Goal: Find specific page/section: Find specific page/section

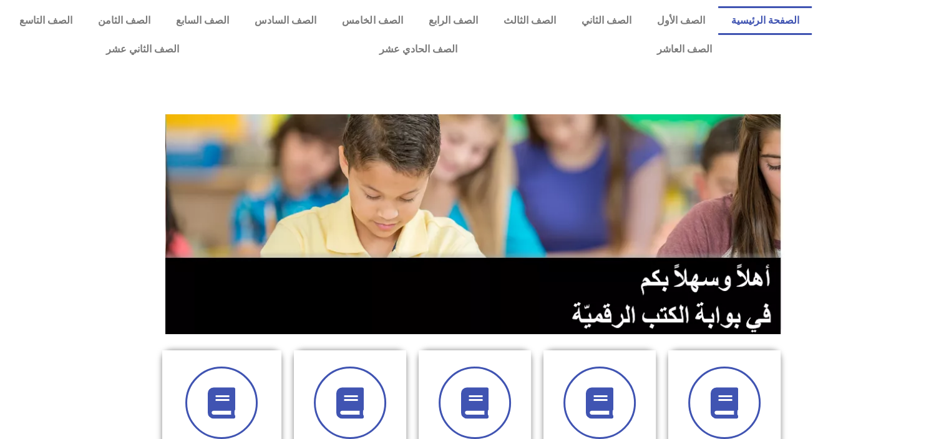
scroll to position [1, 0]
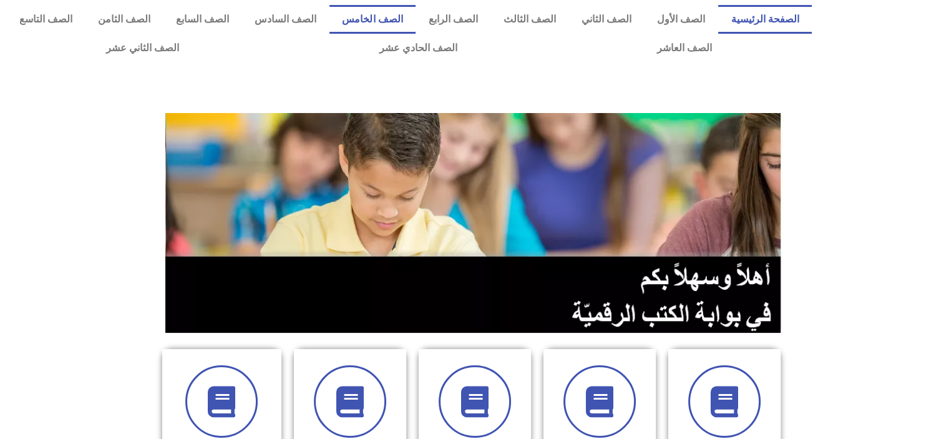
click at [416, 20] on link "الصف الخامس" at bounding box center [372, 19] width 86 height 29
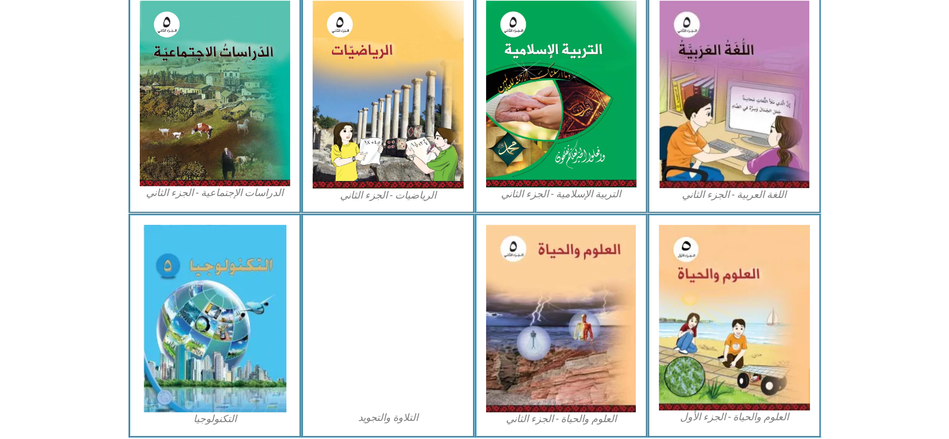
scroll to position [664, 0]
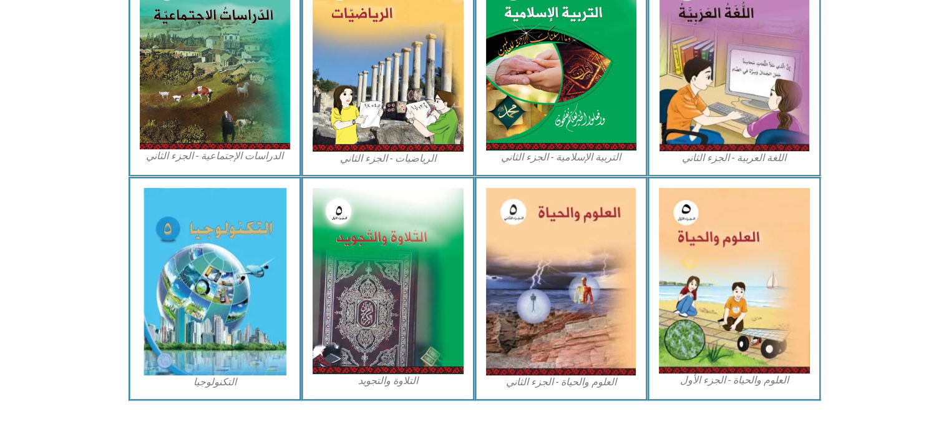
click at [711, 299] on img at bounding box center [734, 280] width 151 height 185
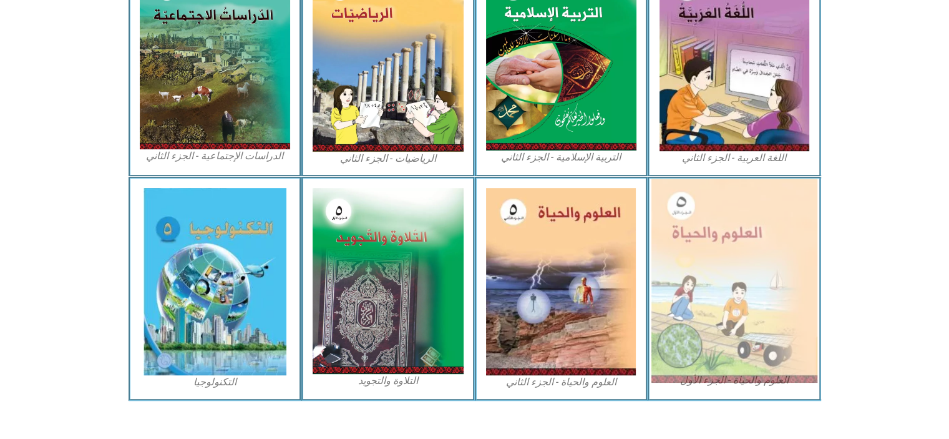
click at [726, 364] on img at bounding box center [734, 280] width 166 height 204
click at [803, 298] on img at bounding box center [734, 280] width 166 height 204
click at [738, 339] on img at bounding box center [734, 280] width 166 height 204
click at [753, 313] on img at bounding box center [734, 280] width 166 height 204
click at [806, 236] on img at bounding box center [734, 280] width 166 height 204
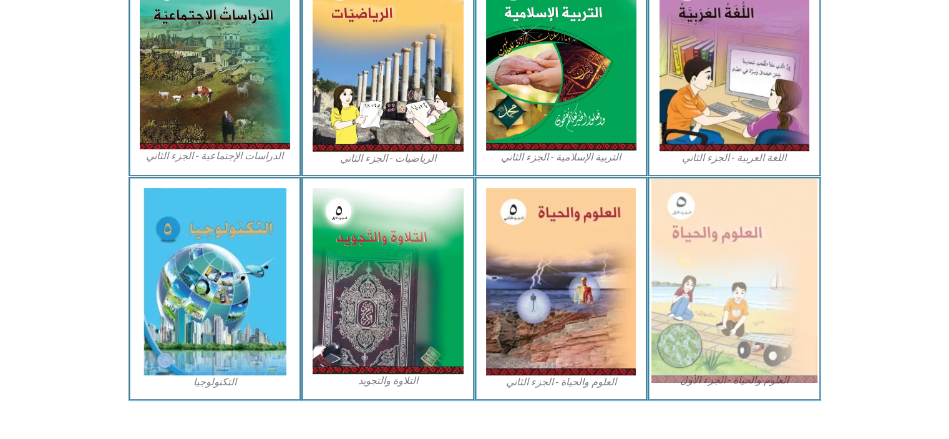
click at [799, 260] on img at bounding box center [734, 280] width 166 height 204
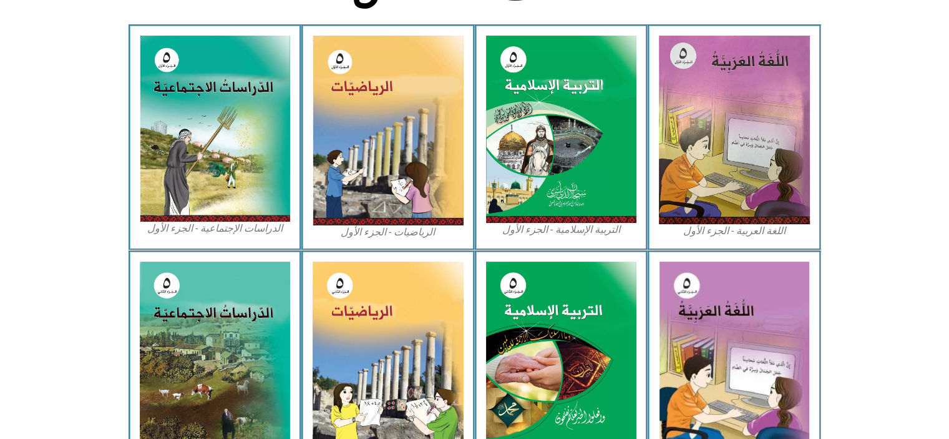
scroll to position [324, 0]
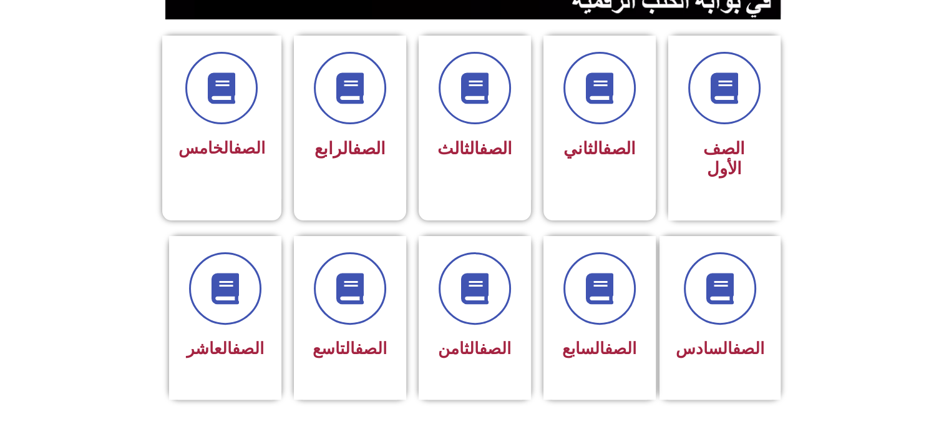
scroll to position [329, 0]
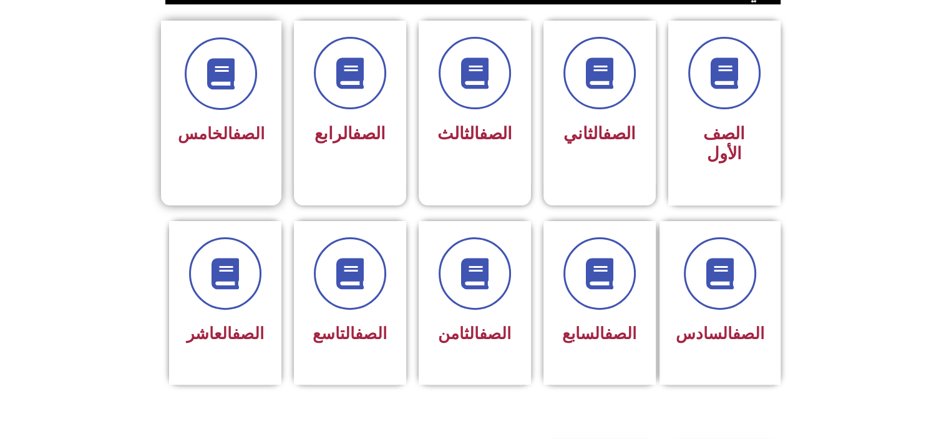
click at [236, 158] on div "الصف الخامس" at bounding box center [221, 103] width 120 height 165
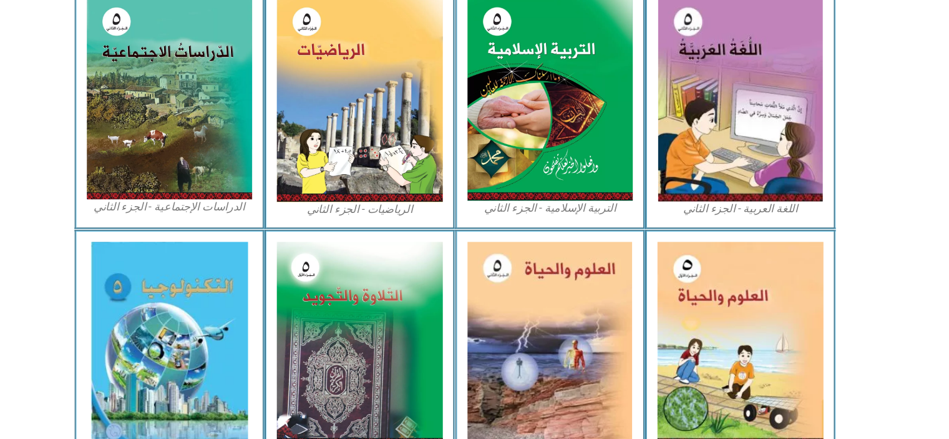
scroll to position [594, 0]
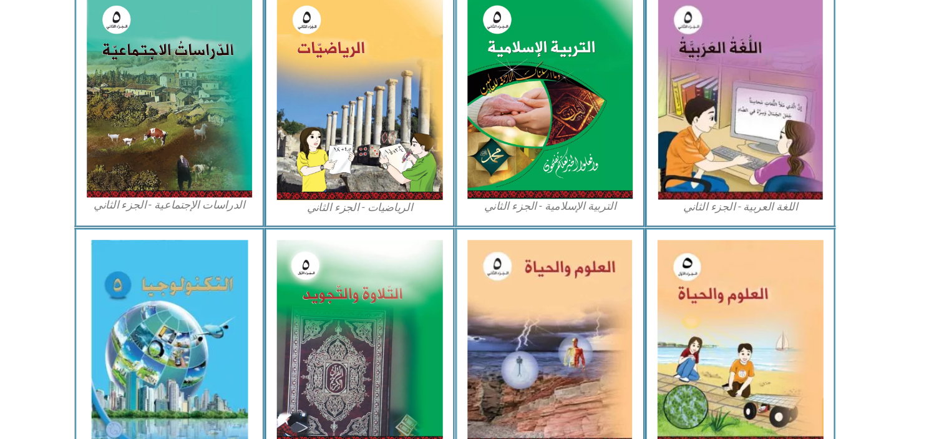
click at [777, 359] on img at bounding box center [734, 350] width 151 height 185
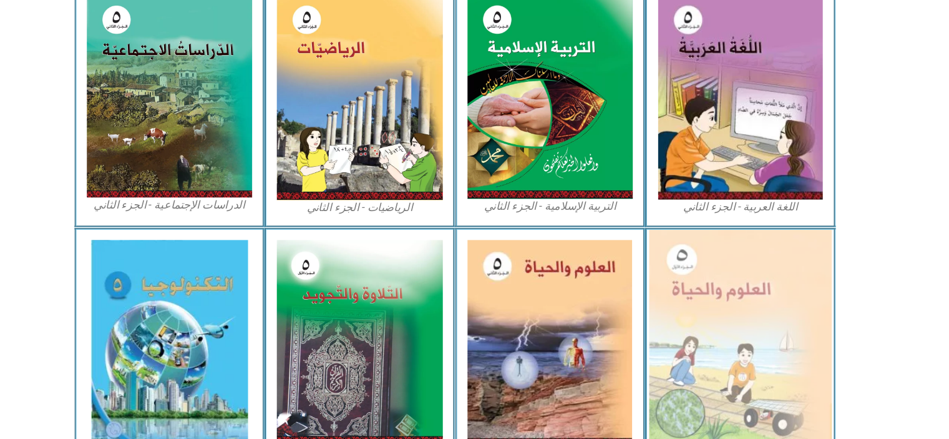
click at [689, 374] on img at bounding box center [734, 350] width 166 height 204
click at [772, 392] on img at bounding box center [734, 350] width 166 height 204
click at [786, 386] on img at bounding box center [734, 350] width 166 height 204
click at [706, 368] on img at bounding box center [734, 350] width 166 height 204
click at [787, 384] on img at bounding box center [734, 350] width 166 height 204
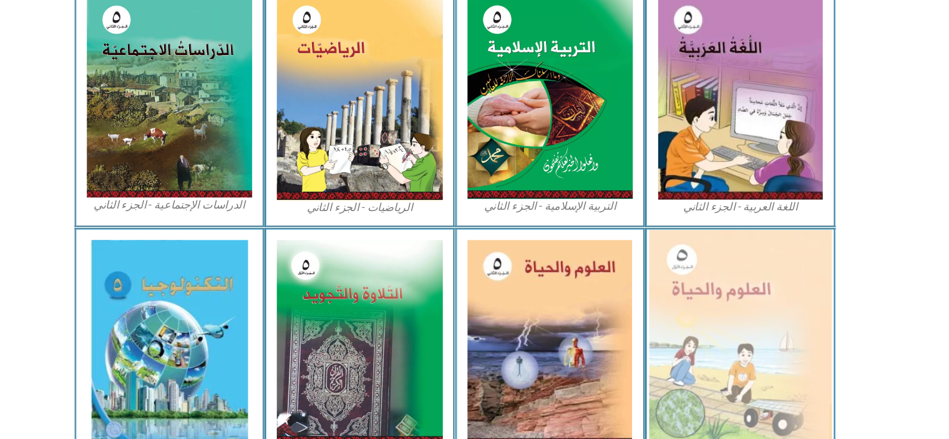
click at [787, 384] on img at bounding box center [734, 350] width 166 height 204
click at [786, 407] on img at bounding box center [734, 350] width 166 height 204
click at [770, 341] on img at bounding box center [734, 350] width 166 height 204
click at [782, 358] on img at bounding box center [734, 350] width 166 height 204
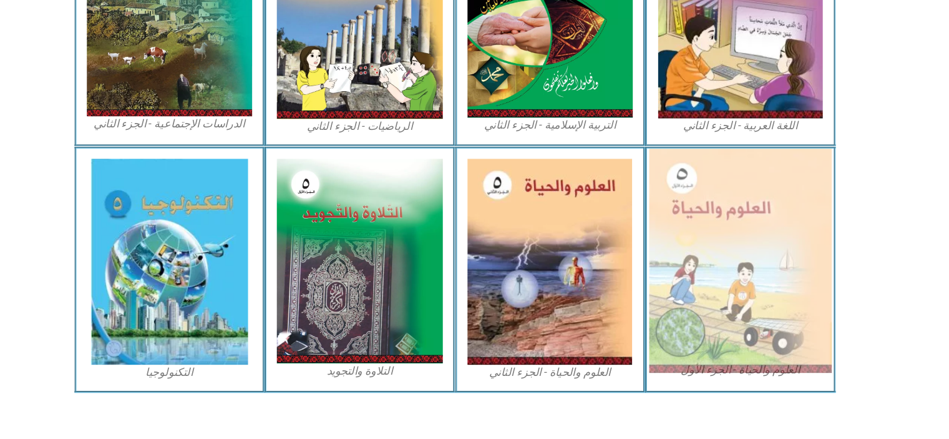
scroll to position [678, 0]
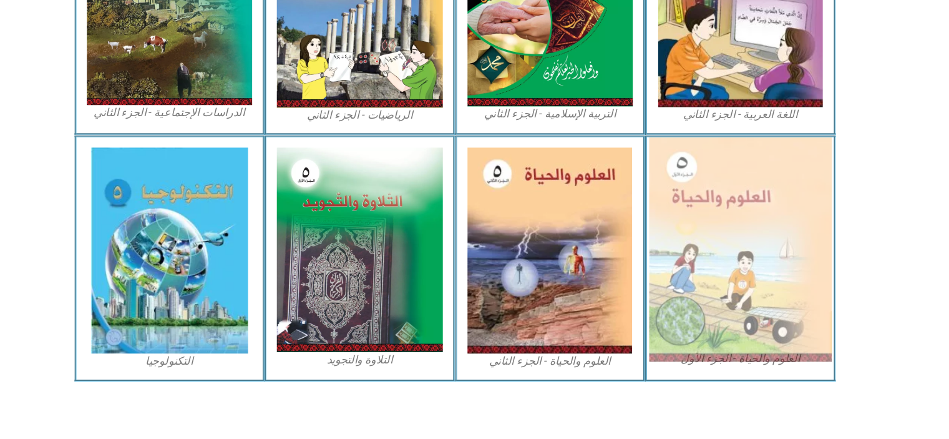
click at [758, 338] on img at bounding box center [734, 266] width 166 height 204
click at [751, 344] on img at bounding box center [734, 266] width 166 height 204
click at [751, 337] on img at bounding box center [734, 266] width 166 height 204
click at [761, 347] on img at bounding box center [734, 266] width 166 height 204
click at [802, 309] on img at bounding box center [734, 266] width 166 height 204
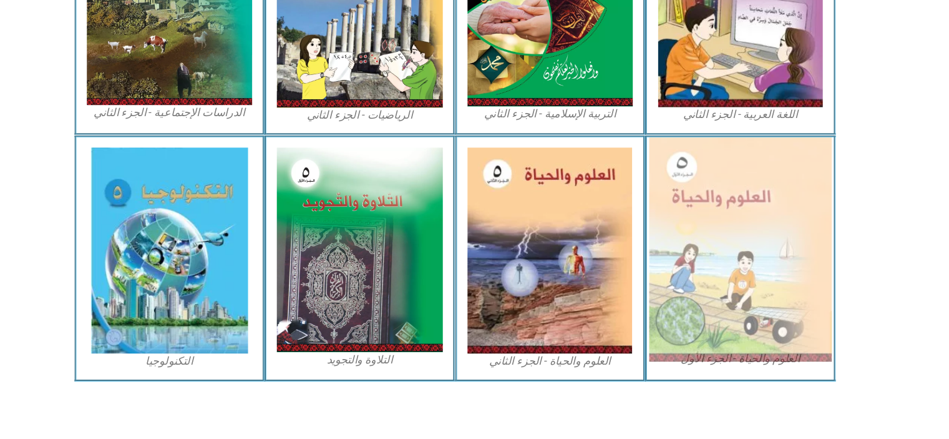
click at [791, 368] on img at bounding box center [734, 266] width 166 height 204
click at [801, 178] on img at bounding box center [734, 266] width 166 height 204
click at [804, 179] on img at bounding box center [734, 266] width 166 height 204
click at [794, 183] on img at bounding box center [734, 266] width 166 height 204
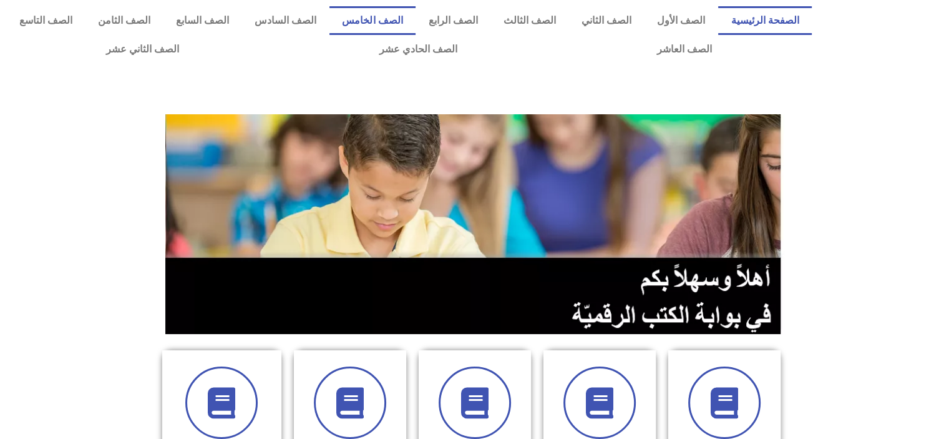
click at [411, 15] on link "الصف الخامس" at bounding box center [372, 20] width 86 height 29
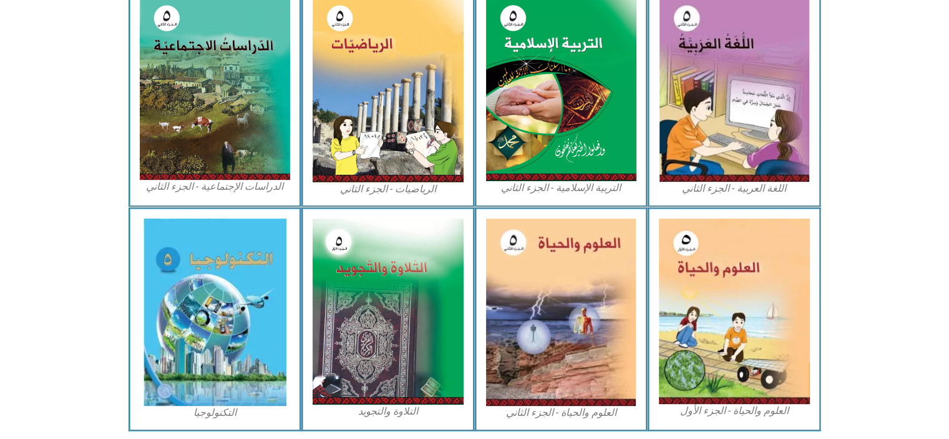
scroll to position [655, 0]
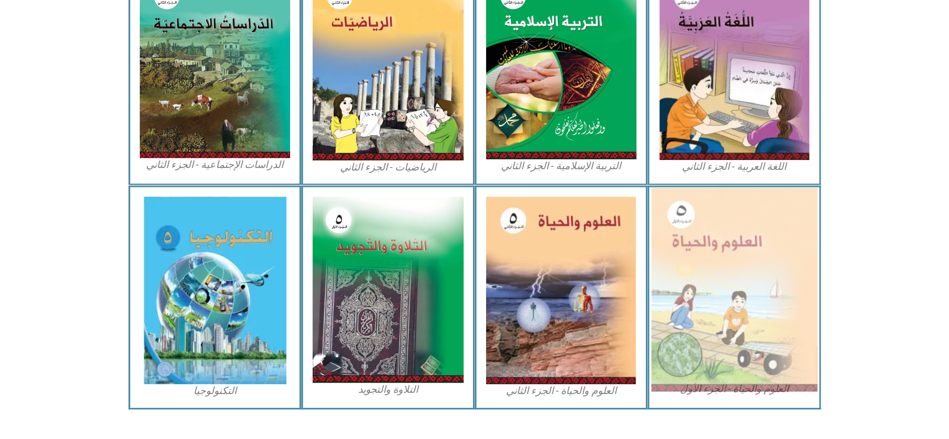
click at [725, 295] on img at bounding box center [734, 289] width 166 height 204
click at [708, 335] on img at bounding box center [734, 289] width 166 height 204
click at [698, 324] on img at bounding box center [734, 289] width 166 height 204
click at [704, 317] on img at bounding box center [734, 289] width 166 height 204
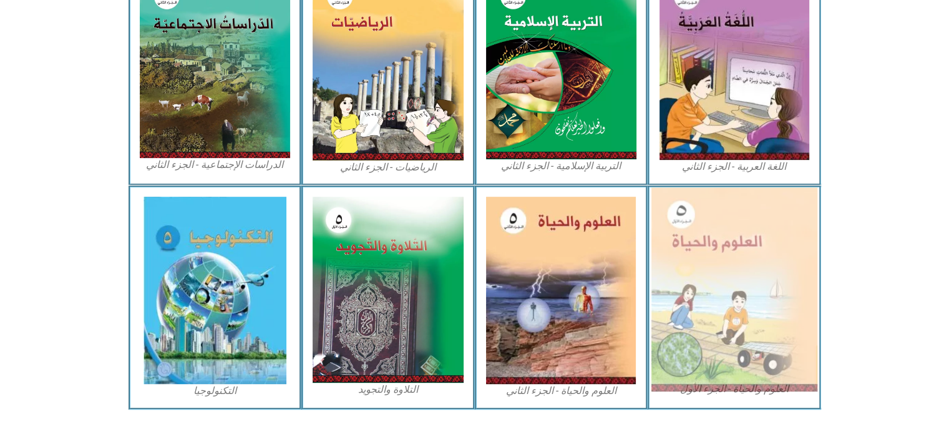
click at [719, 286] on img at bounding box center [734, 289] width 166 height 204
